Goal: Navigation & Orientation: Find specific page/section

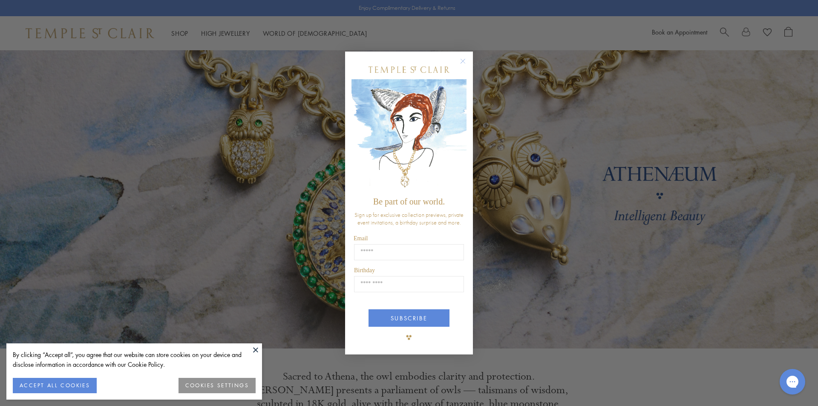
click at [468, 62] on button "Close dialog" at bounding box center [467, 65] width 11 height 11
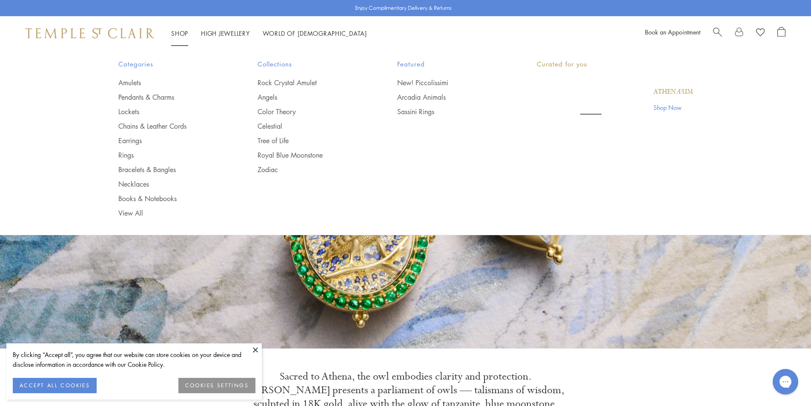
click at [175, 30] on link "Shop Shop" at bounding box center [179, 33] width 17 height 9
click at [136, 140] on link "Earrings" at bounding box center [171, 140] width 106 height 9
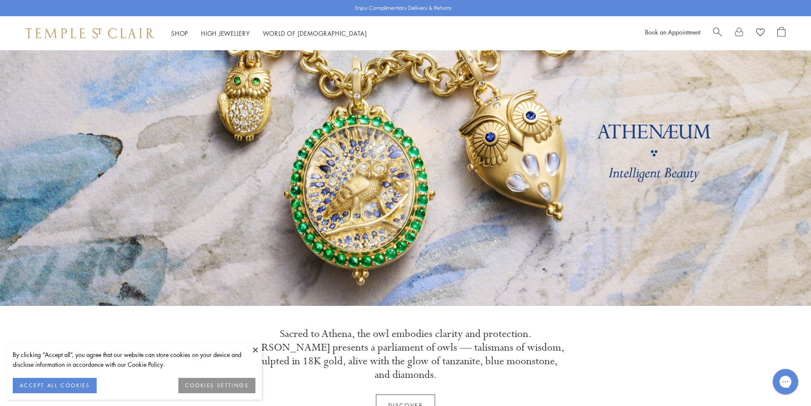
click at [255, 350] on button at bounding box center [255, 349] width 13 height 13
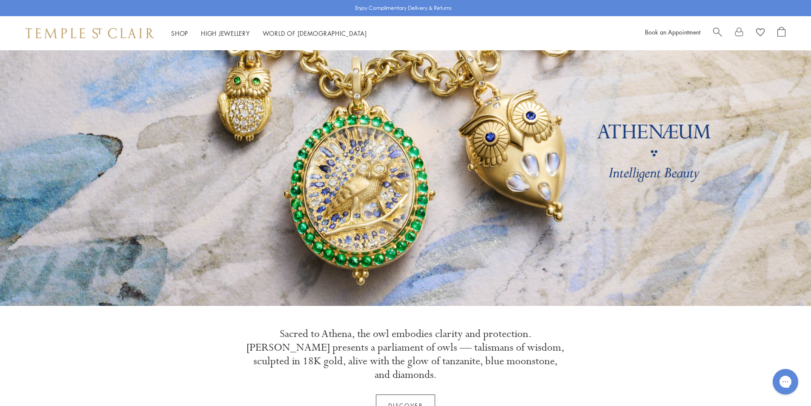
scroll to position [0, 0]
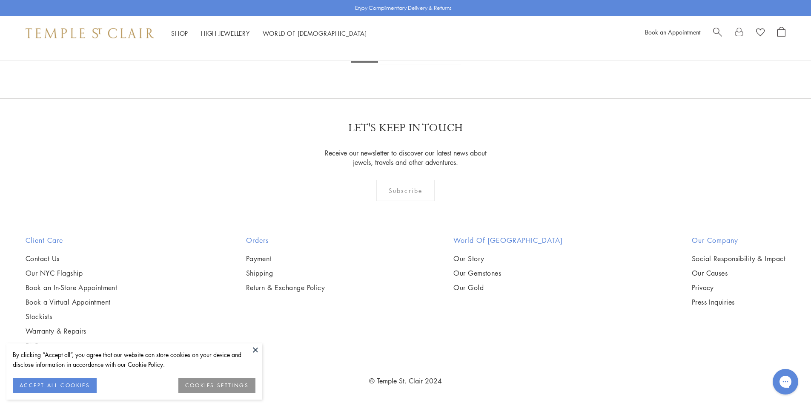
scroll to position [2555, 0]
click at [256, 351] on button at bounding box center [255, 349] width 13 height 13
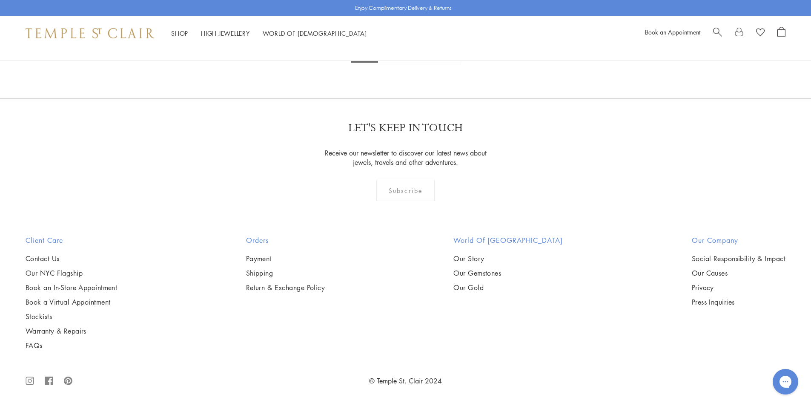
scroll to position [5451, 0]
click at [390, 64] on link "2" at bounding box center [392, 52] width 28 height 23
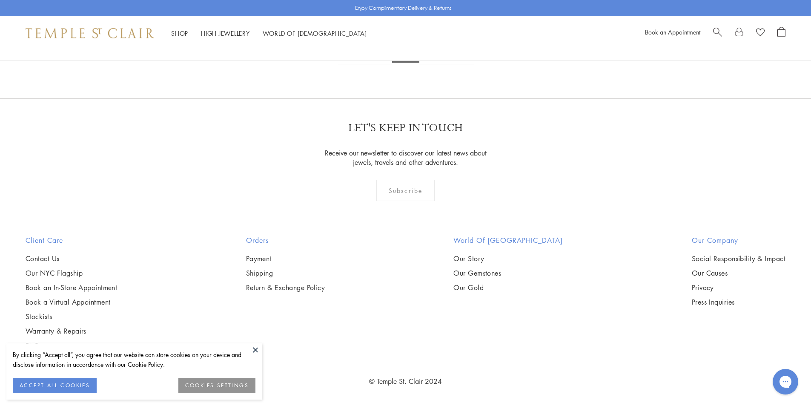
scroll to position [4684, 0]
click at [431, 64] on link "3" at bounding box center [433, 52] width 28 height 23
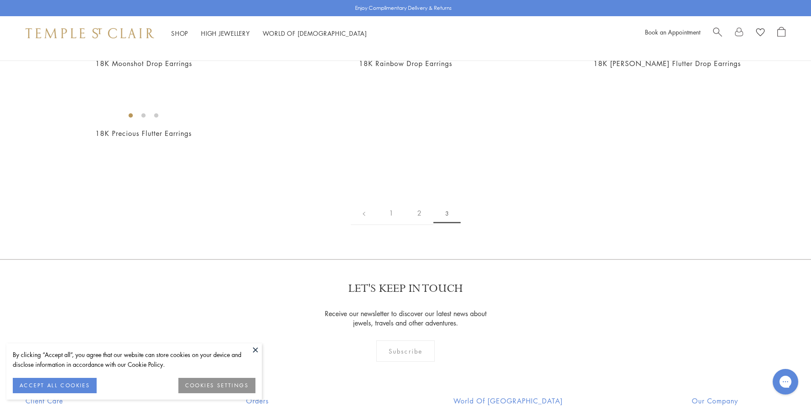
scroll to position [43, 0]
